Goal: Transaction & Acquisition: Purchase product/service

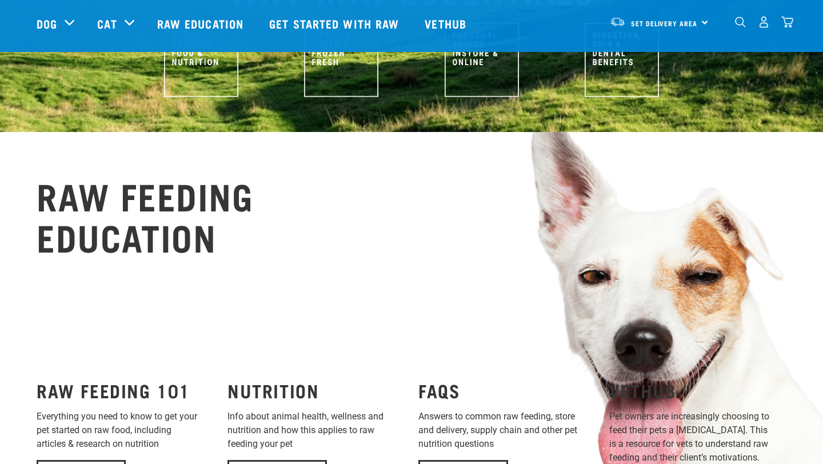
scroll to position [721, 0]
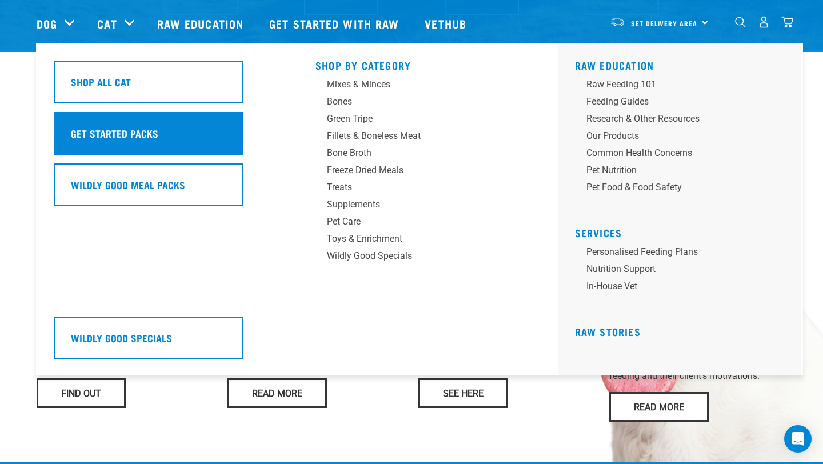
click at [141, 119] on div "Get Started Packs" at bounding box center [148, 133] width 189 height 43
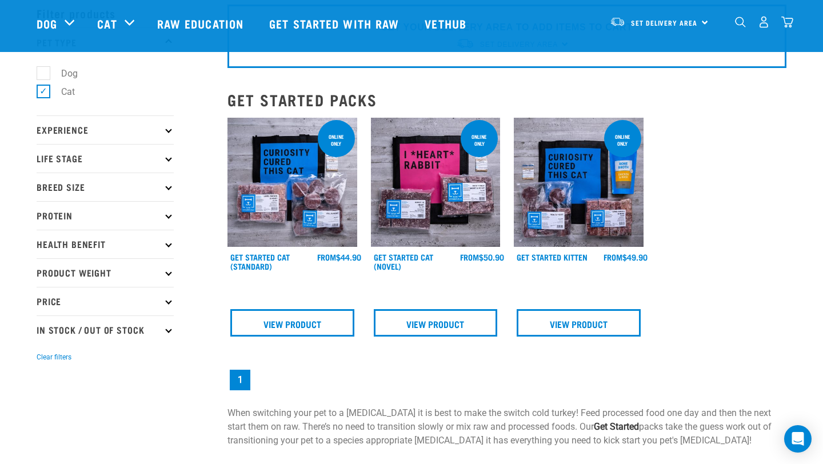
scroll to position [54, 0]
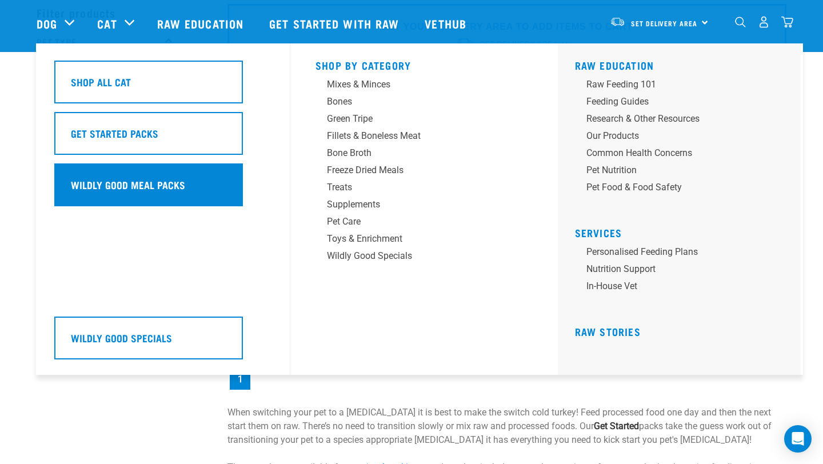
click at [185, 168] on div "Wildly Good Meal Packs" at bounding box center [148, 184] width 189 height 43
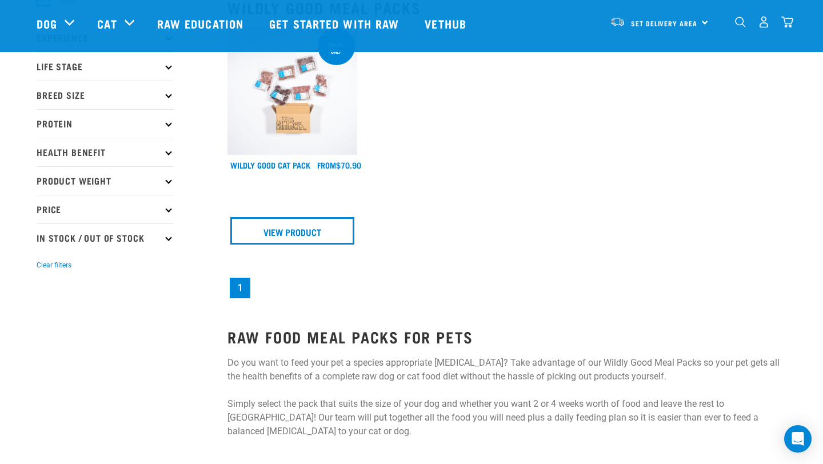
scroll to position [149, 0]
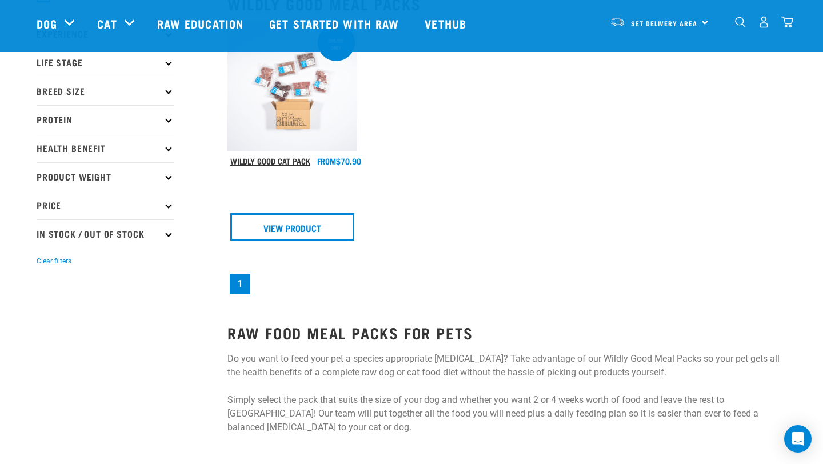
click at [274, 161] on link "Wildly Good Cat Pack" at bounding box center [270, 161] width 80 height 4
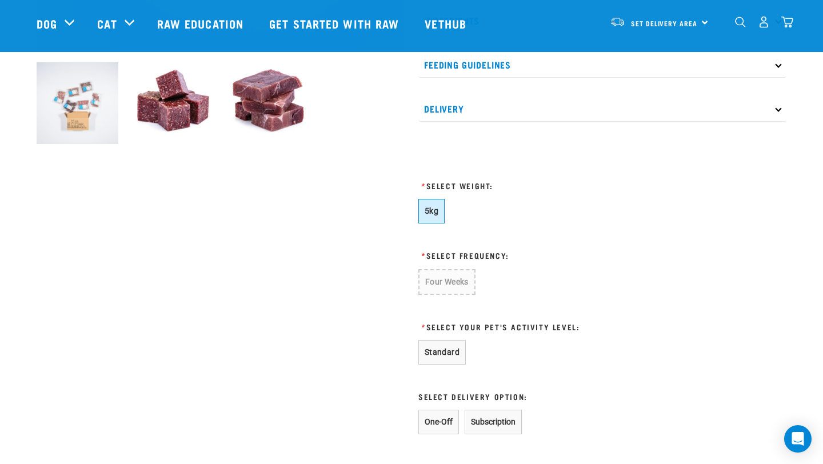
scroll to position [404, 0]
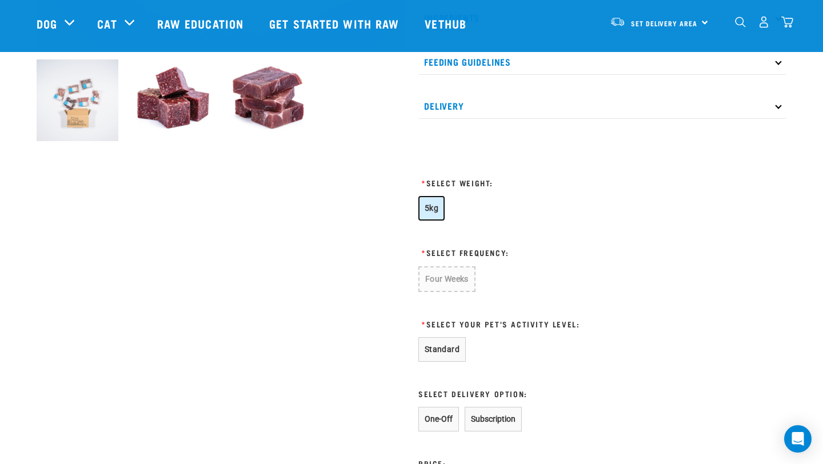
click at [439, 202] on button "5kg" at bounding box center [431, 208] width 26 height 25
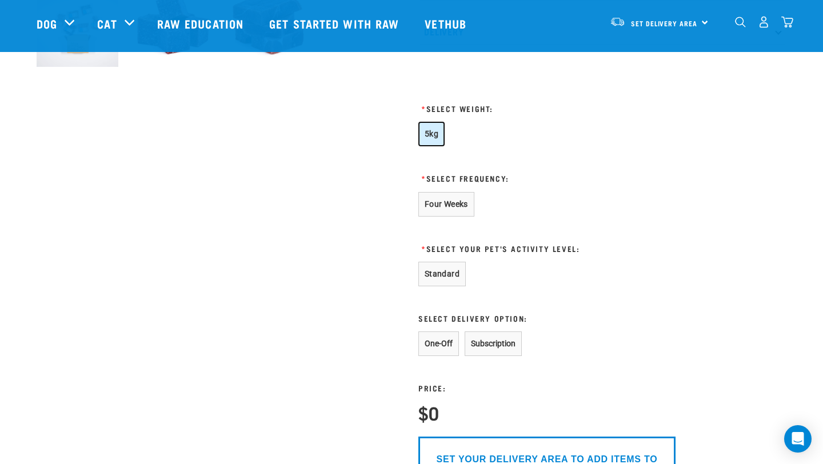
scroll to position [582, 0]
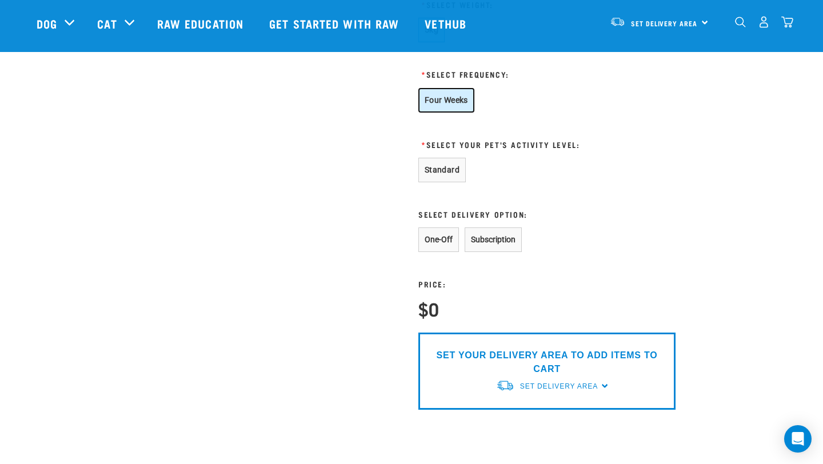
click at [436, 105] on button "Four Weeks" at bounding box center [446, 100] width 56 height 25
click at [441, 165] on button "Standard" at bounding box center [441, 170] width 47 height 25
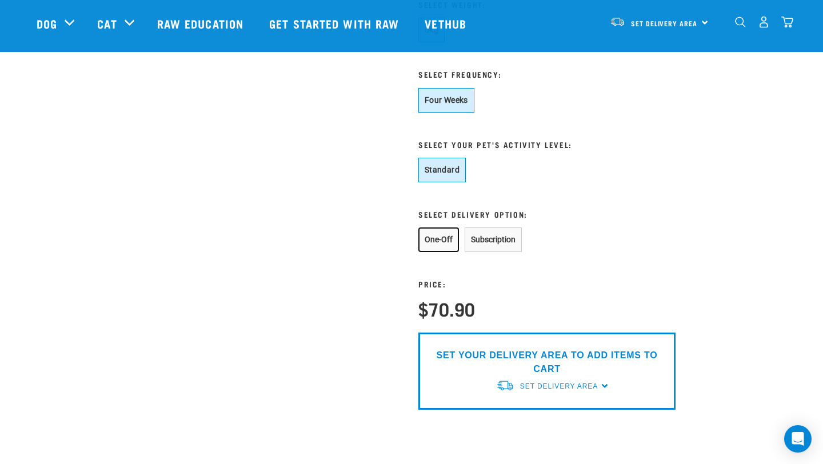
click at [450, 242] on button "One-Off" at bounding box center [438, 239] width 41 height 25
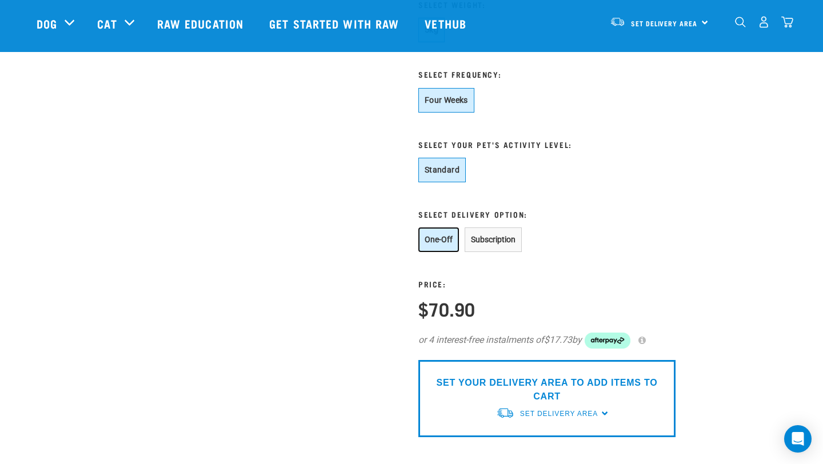
scroll to position [67, 0]
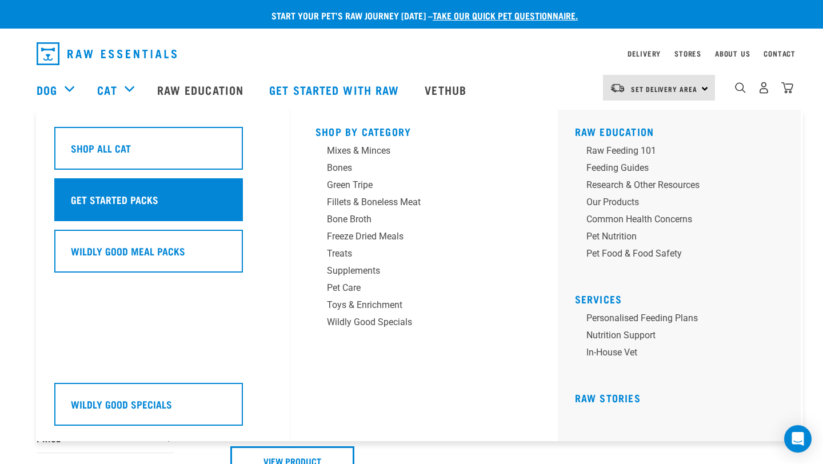
click at [127, 199] on h5 "Get Started Packs" at bounding box center [114, 199] width 87 height 15
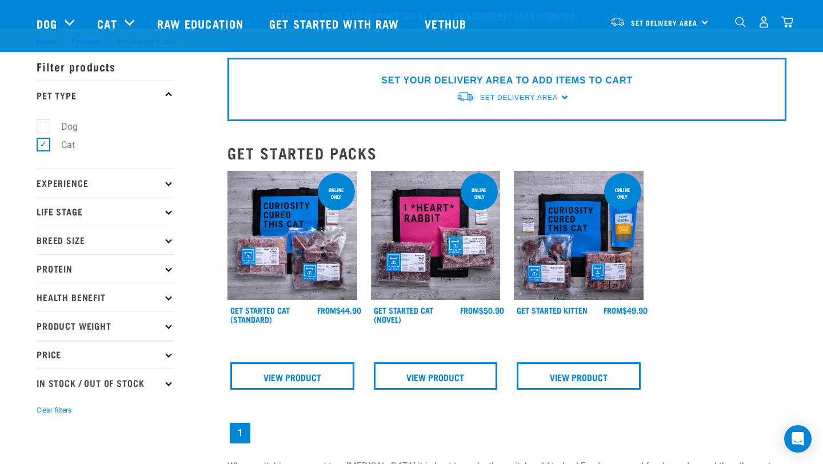
scroll to position [110, 0]
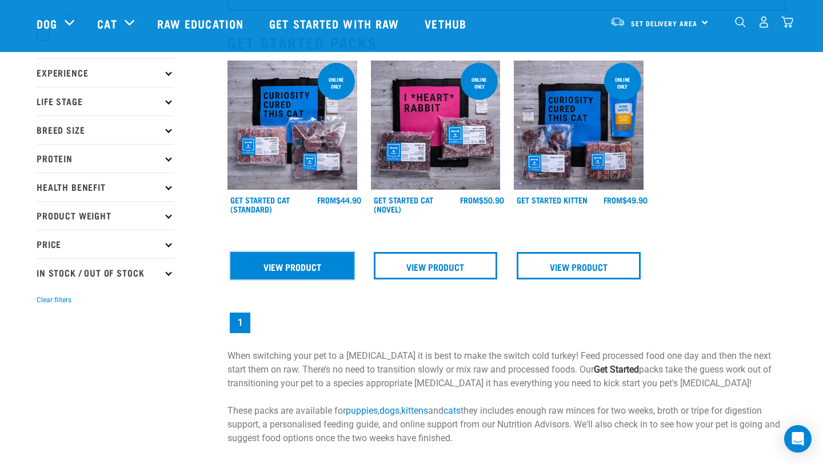
click at [289, 272] on link "View Product" at bounding box center [292, 265] width 124 height 27
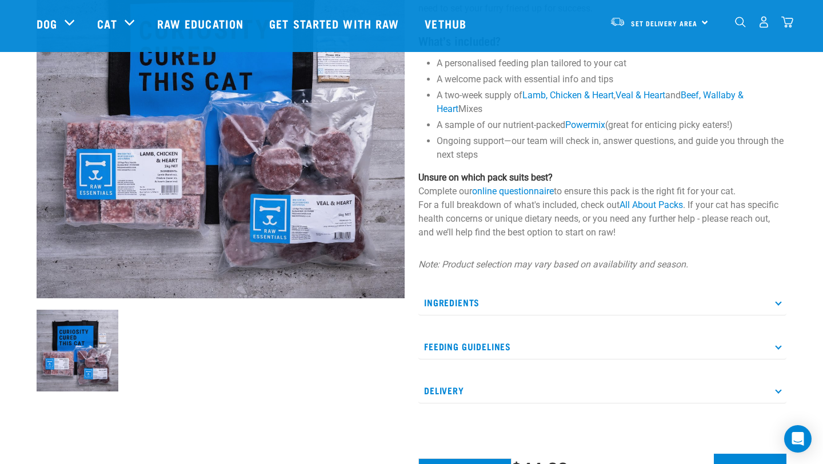
scroll to position [66, 0]
